Goal: Information Seeking & Learning: Learn about a topic

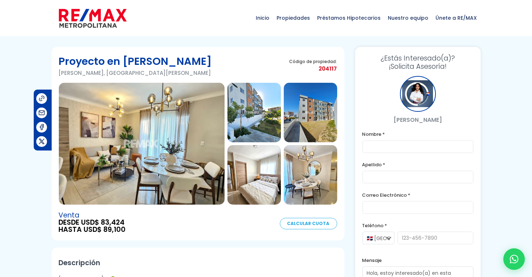
click at [184, 137] on img at bounding box center [142, 144] width 166 height 122
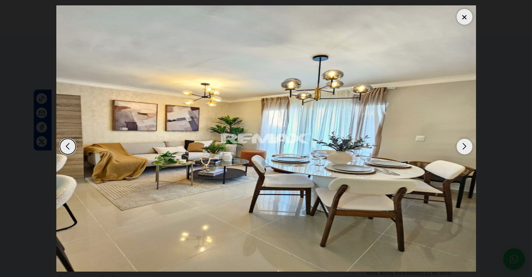
click at [465, 144] on div "Next slide" at bounding box center [464, 147] width 16 height 16
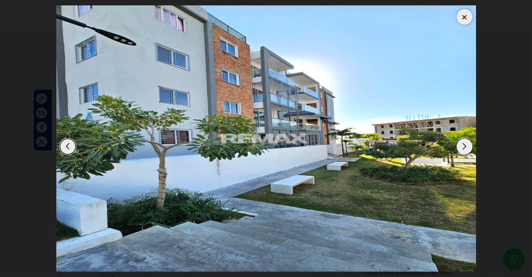
click at [465, 143] on div "Next slide" at bounding box center [464, 147] width 16 height 16
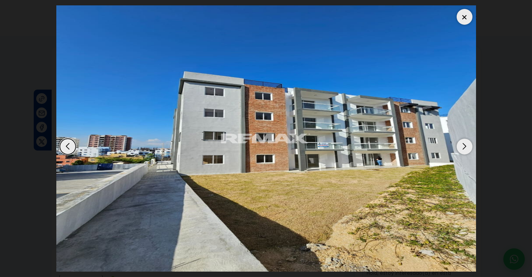
click at [465, 143] on div "Next slide" at bounding box center [464, 147] width 16 height 16
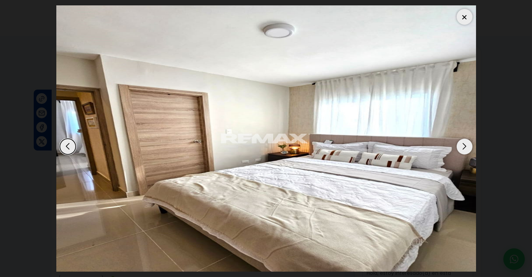
click at [465, 143] on div "Next slide" at bounding box center [464, 147] width 16 height 16
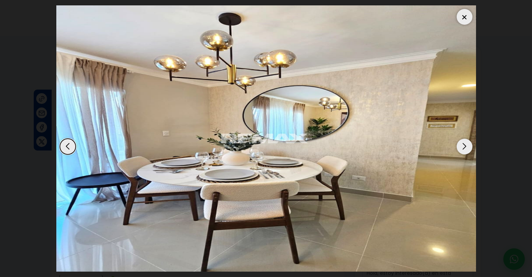
click at [465, 143] on div "Next slide" at bounding box center [464, 147] width 16 height 16
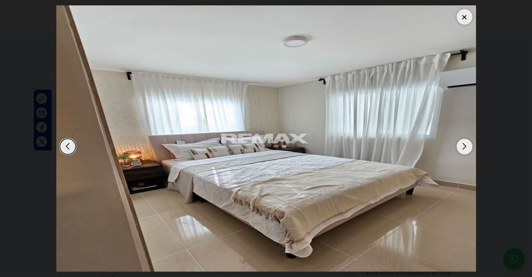
click at [459, 15] on div at bounding box center [464, 17] width 16 height 16
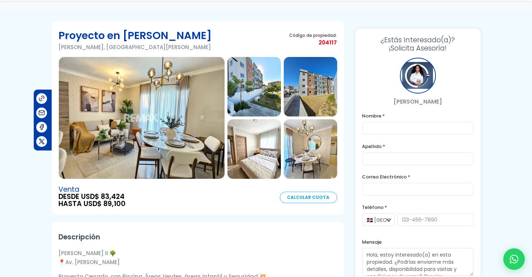
scroll to position [36, 0]
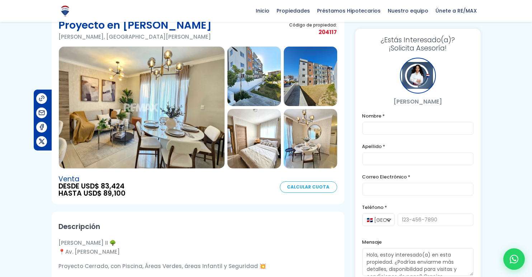
drag, startPoint x: 125, startPoint y: 195, endPoint x: 104, endPoint y: 196, distance: 21.5
click at [104, 196] on div "Venta DESDE USD$ 83,424 HASTA USD$ 89,100 Calcular Cuota" at bounding box center [198, 187] width 278 height 22
copy span "89,100"
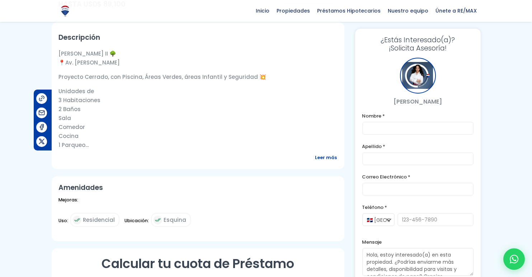
scroll to position [215, 0]
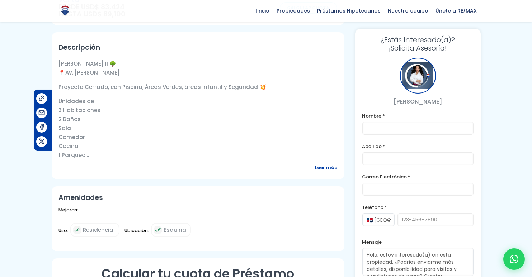
click at [323, 167] on span "Leer más" at bounding box center [326, 167] width 22 height 9
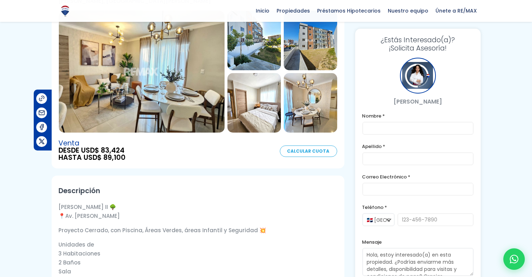
scroll to position [0, 0]
